Goal: Entertainment & Leisure: Consume media (video, audio)

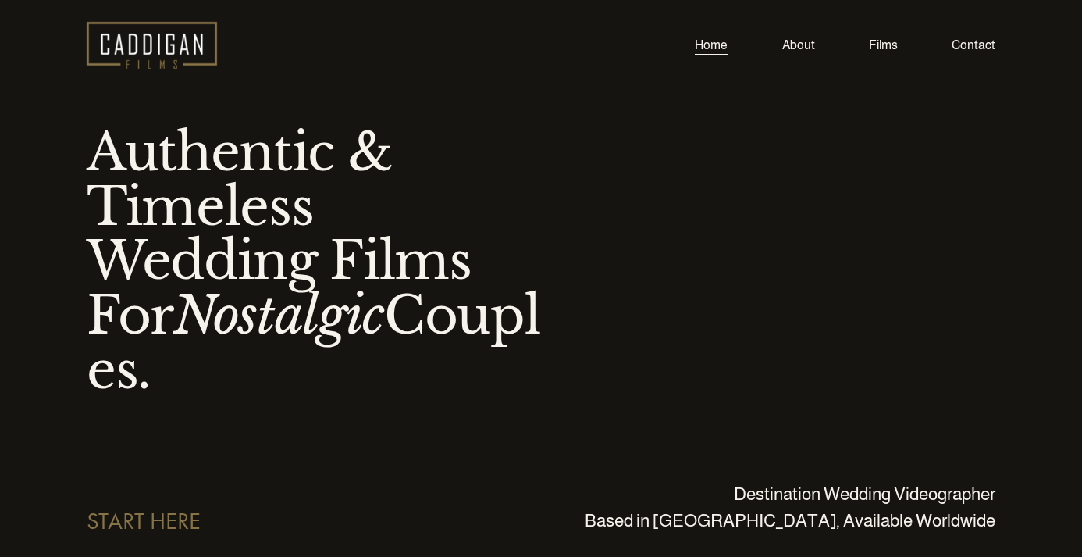
click at [736, 27] on div "Home About Films Contact" at bounding box center [541, 45] width 909 height 47
click at [884, 44] on link "Films" at bounding box center [883, 44] width 29 height 21
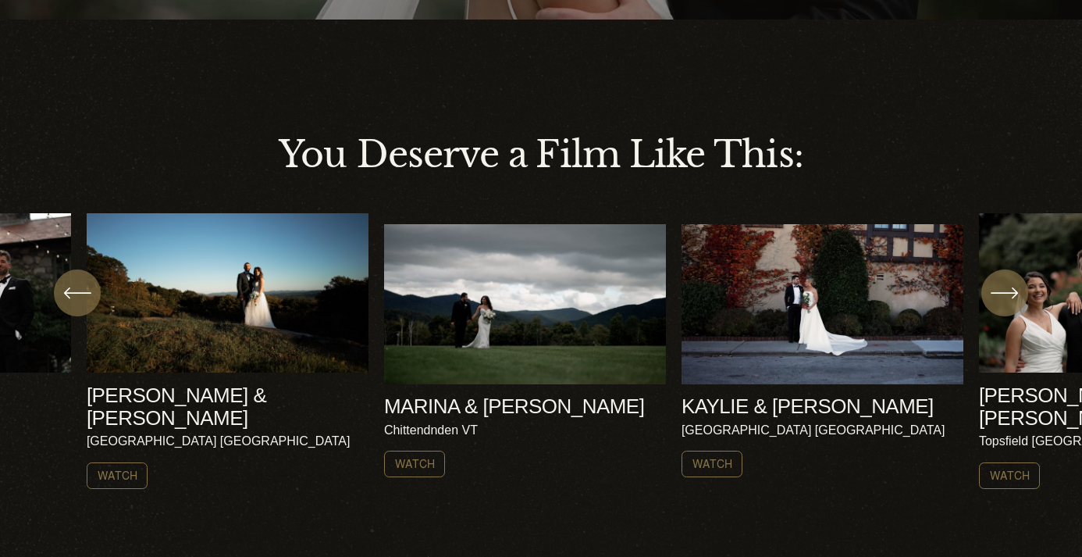
scroll to position [434, 0]
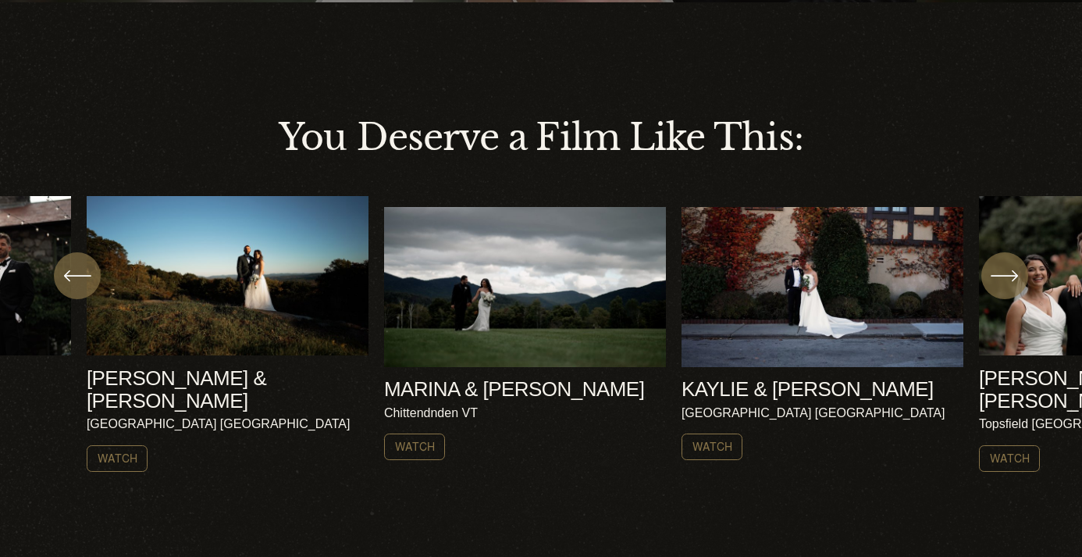
click at [1013, 296] on div "\a \a \a Next\a \a" at bounding box center [1005, 275] width 47 height 47
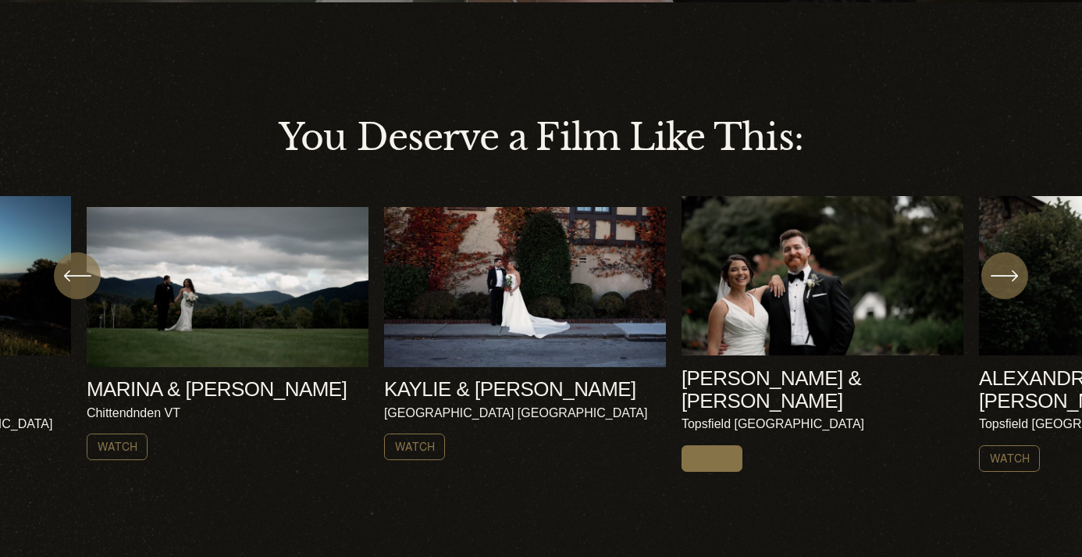
click at [719, 445] on link "Watch" at bounding box center [713, 458] width 62 height 27
click at [1010, 283] on icon "\a \a \a Next\a \a" at bounding box center [1005, 276] width 28 height 28
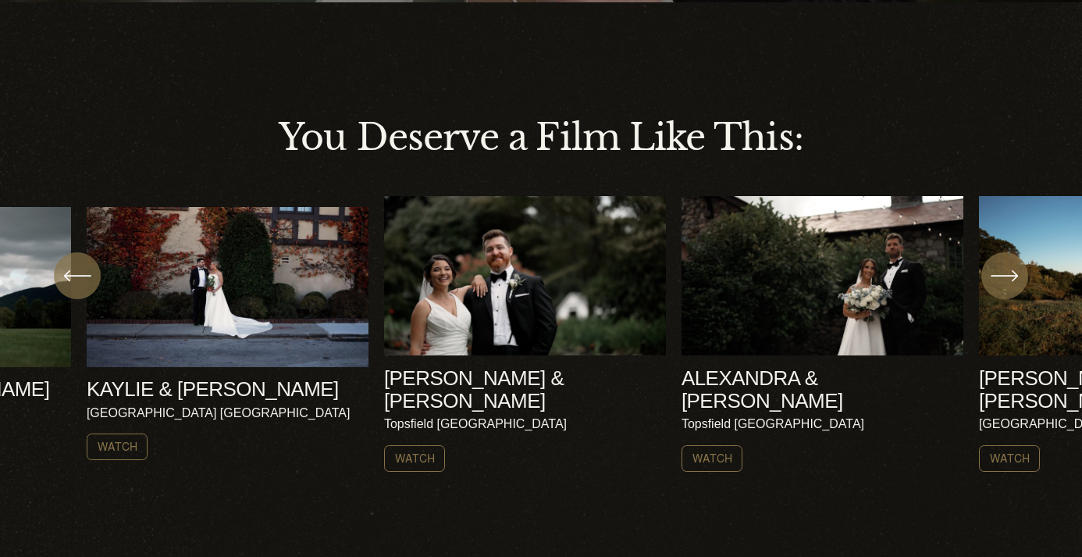
click at [882, 284] on ul "AMY & NICK Harrisville NH Watch" at bounding box center [541, 334] width 909 height 276
click at [729, 445] on link "Watch" at bounding box center [713, 458] width 62 height 27
click at [1004, 277] on icon "\a \a \a Next\a \a" at bounding box center [1005, 276] width 28 height 28
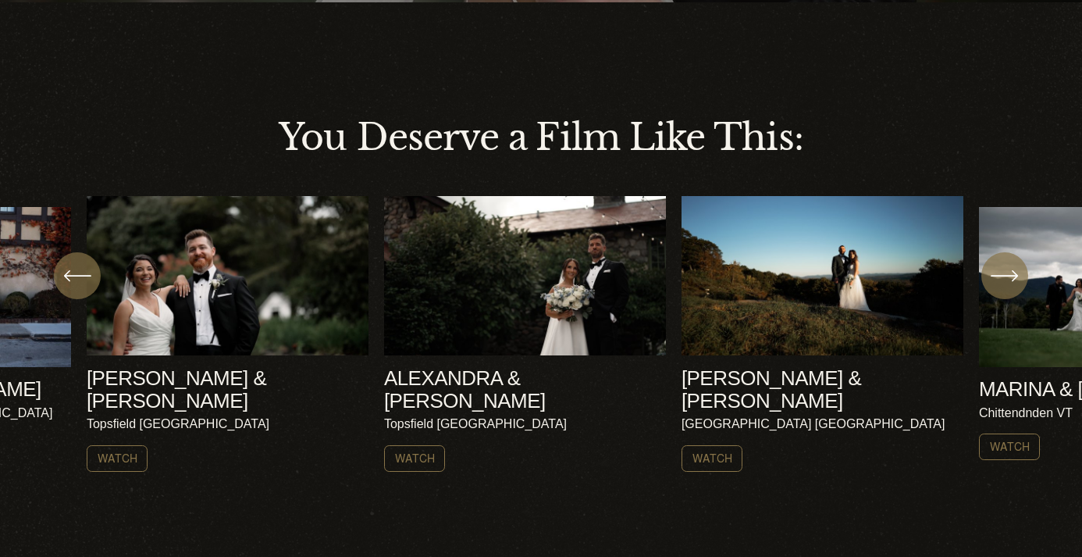
click at [1004, 277] on icon "\a \a \a Next\a \a" at bounding box center [1005, 276] width 28 height 28
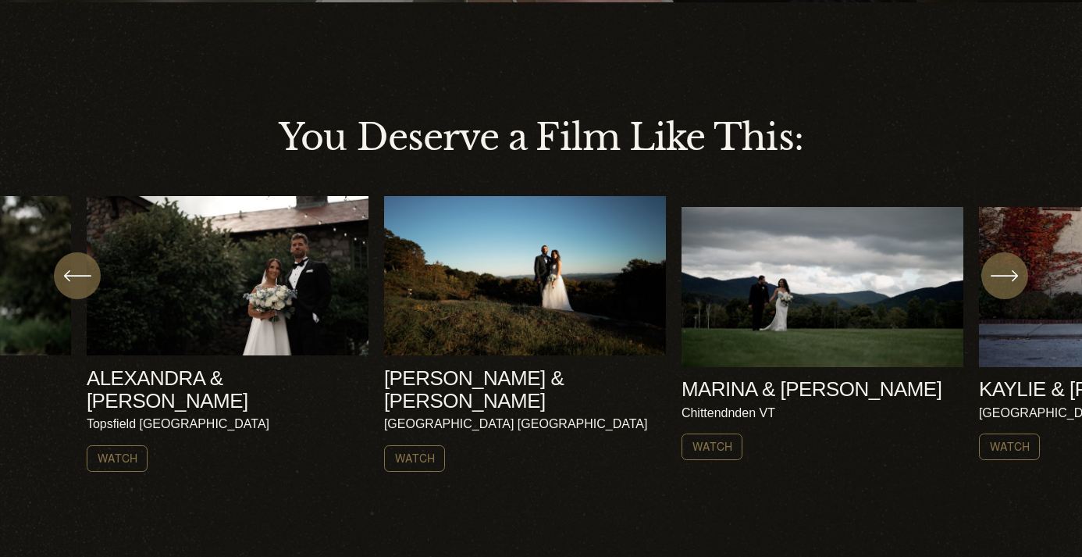
click at [1004, 277] on icon "\a \a \a Next\a \a" at bounding box center [1005, 276] width 28 height 28
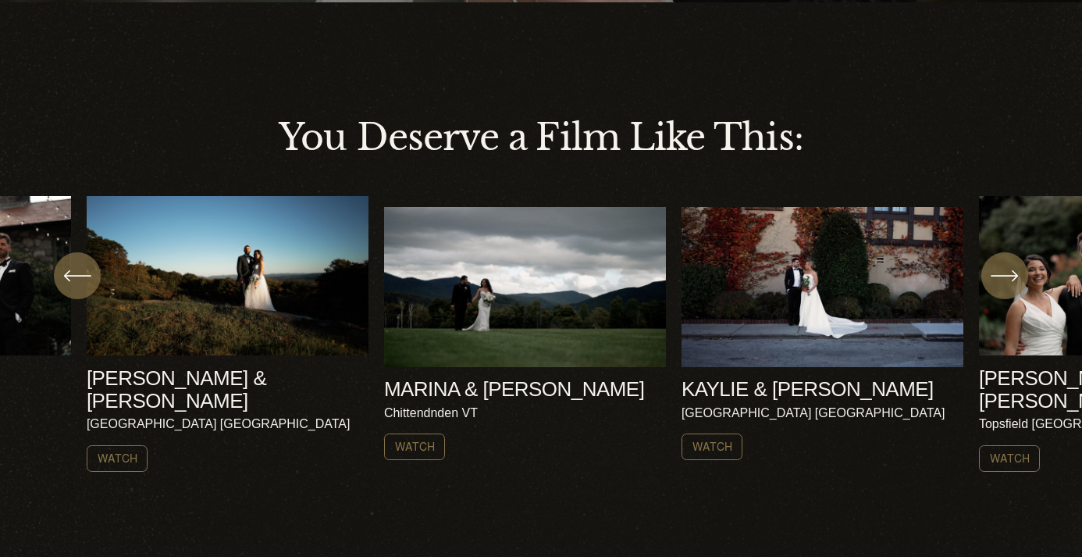
click at [1005, 277] on icon "\a \a \a Next\a \a" at bounding box center [1005, 276] width 28 height 28
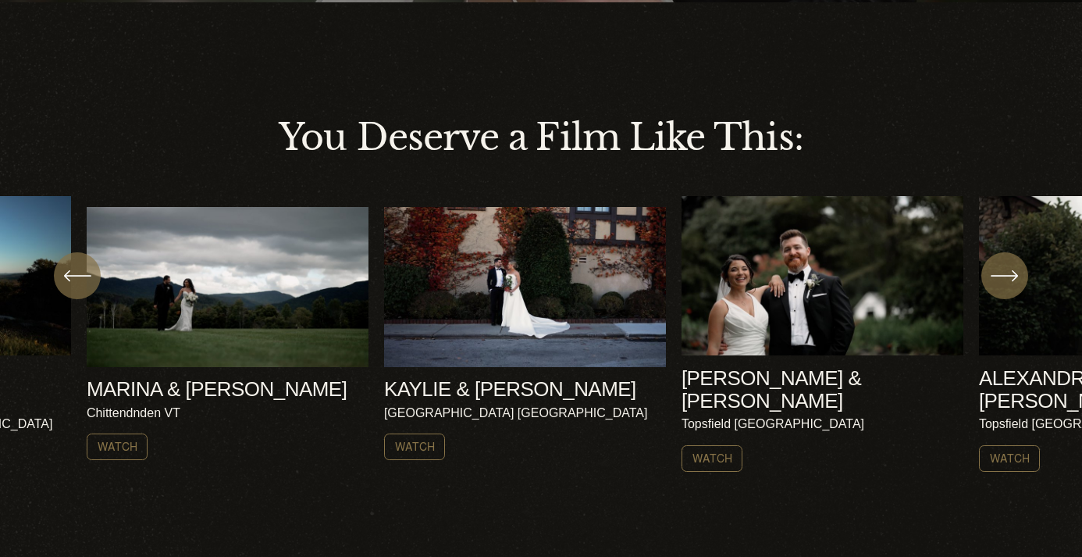
click at [1005, 277] on icon "\a \a \a Next\a \a" at bounding box center [1005, 276] width 28 height 28
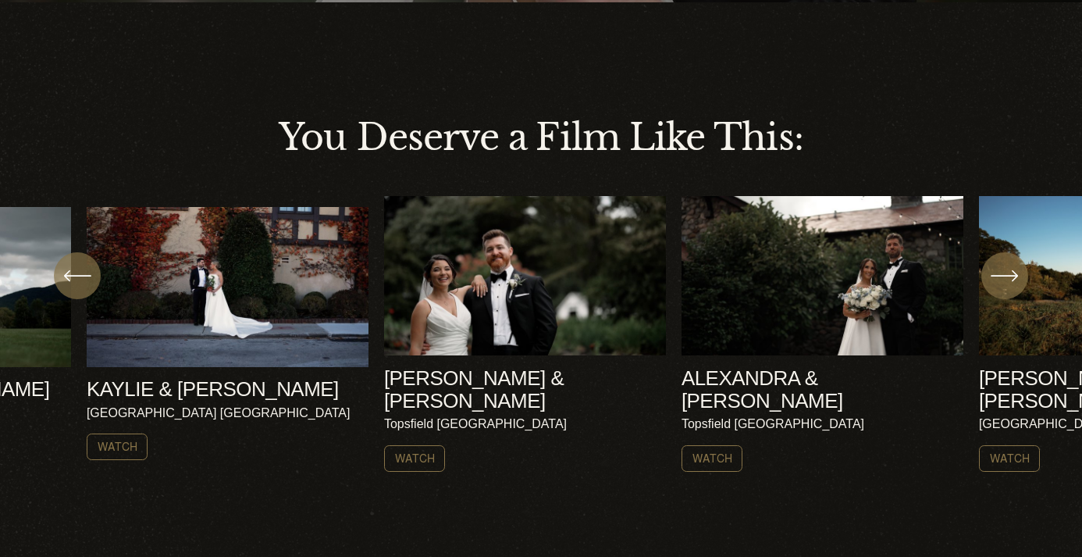
click at [1005, 277] on icon "\a \a \a Next\a \a" at bounding box center [1005, 276] width 28 height 28
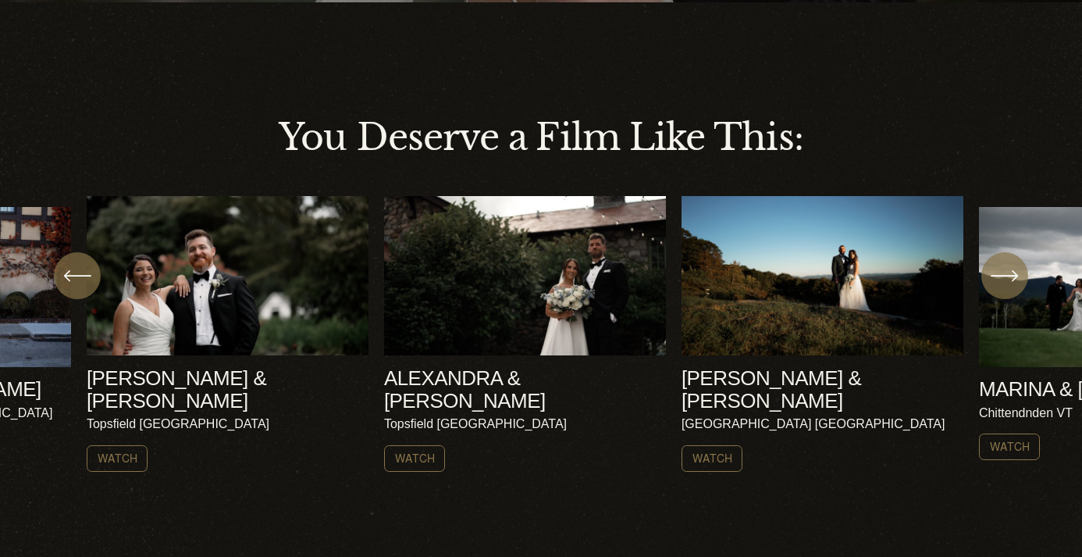
click at [1011, 276] on icon "\a \a \a Next\a \a" at bounding box center [1005, 276] width 28 height 28
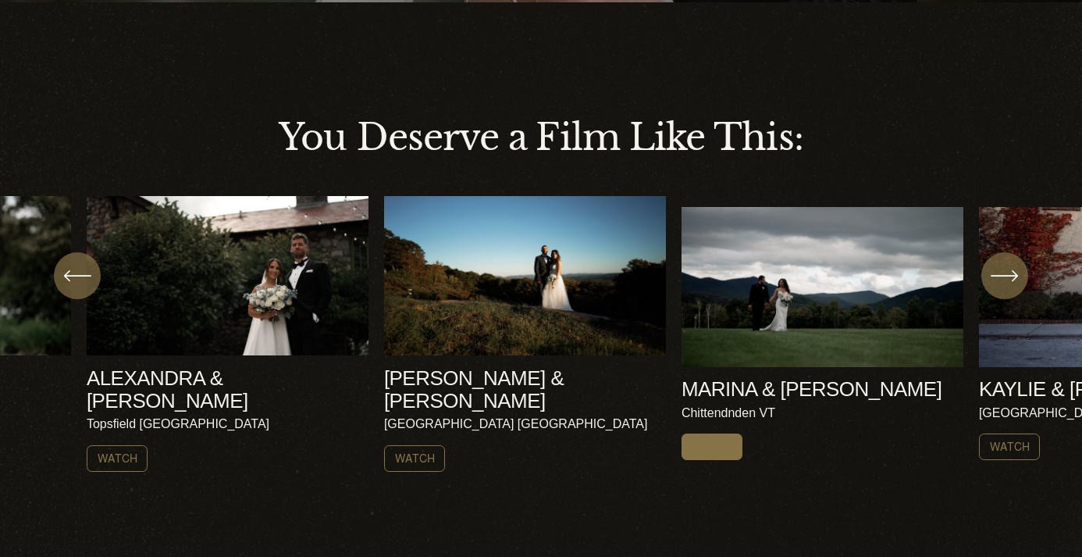
click at [716, 433] on link "Watch" at bounding box center [713, 446] width 62 height 27
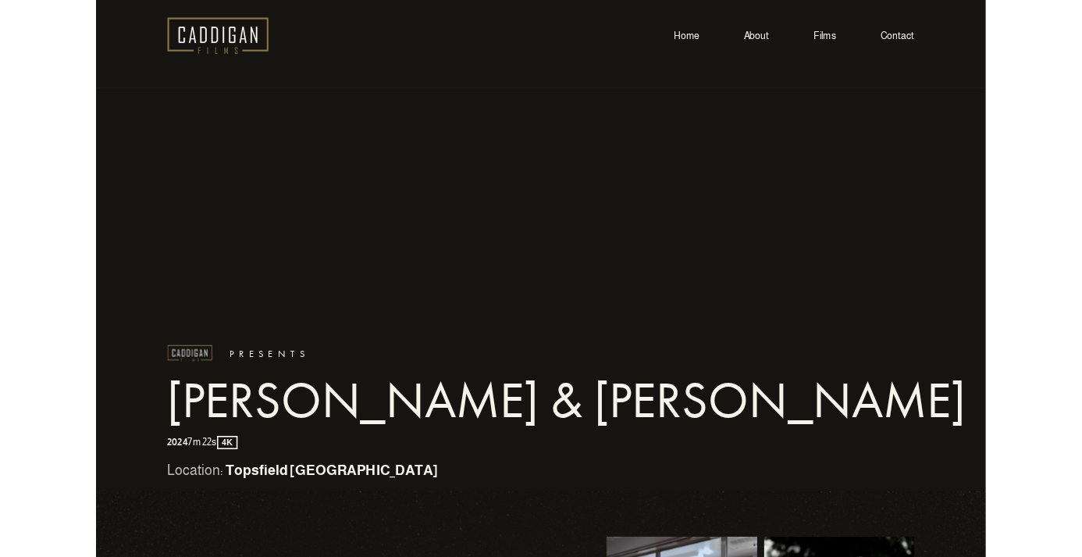
scroll to position [586, 0]
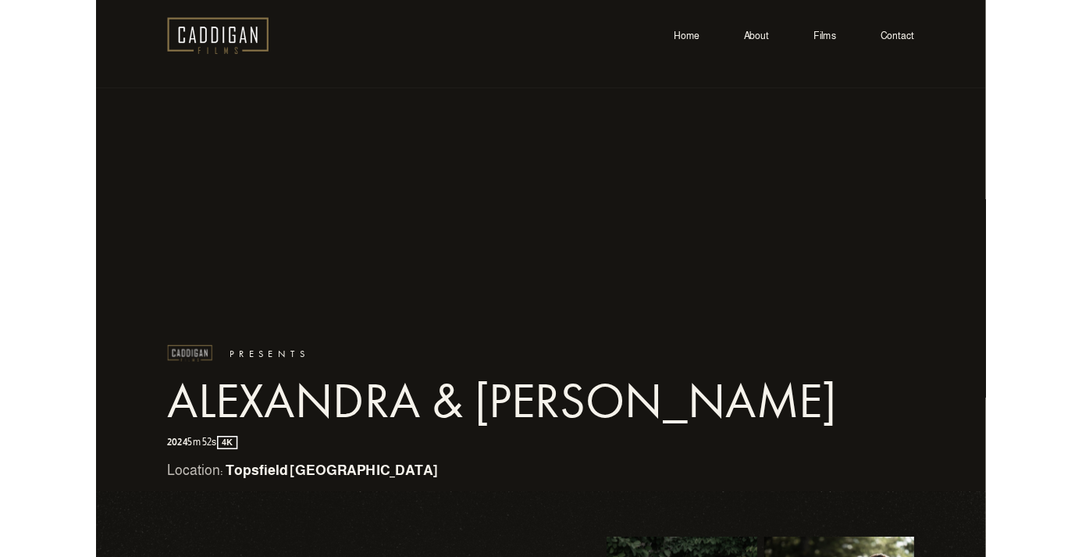
scroll to position [546, 0]
